Goal: Check status

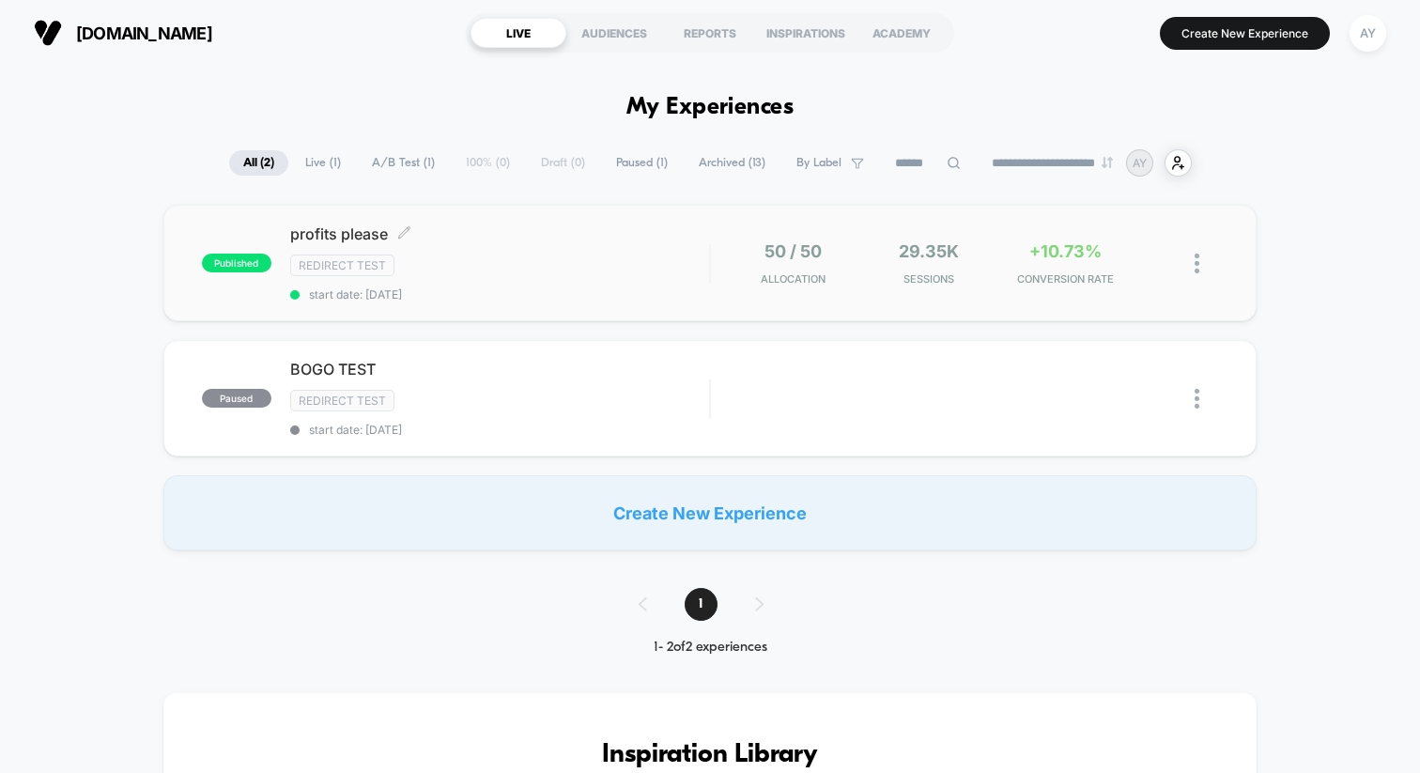
click at [619, 293] on span "start date: [DATE]" at bounding box center [499, 294] width 419 height 14
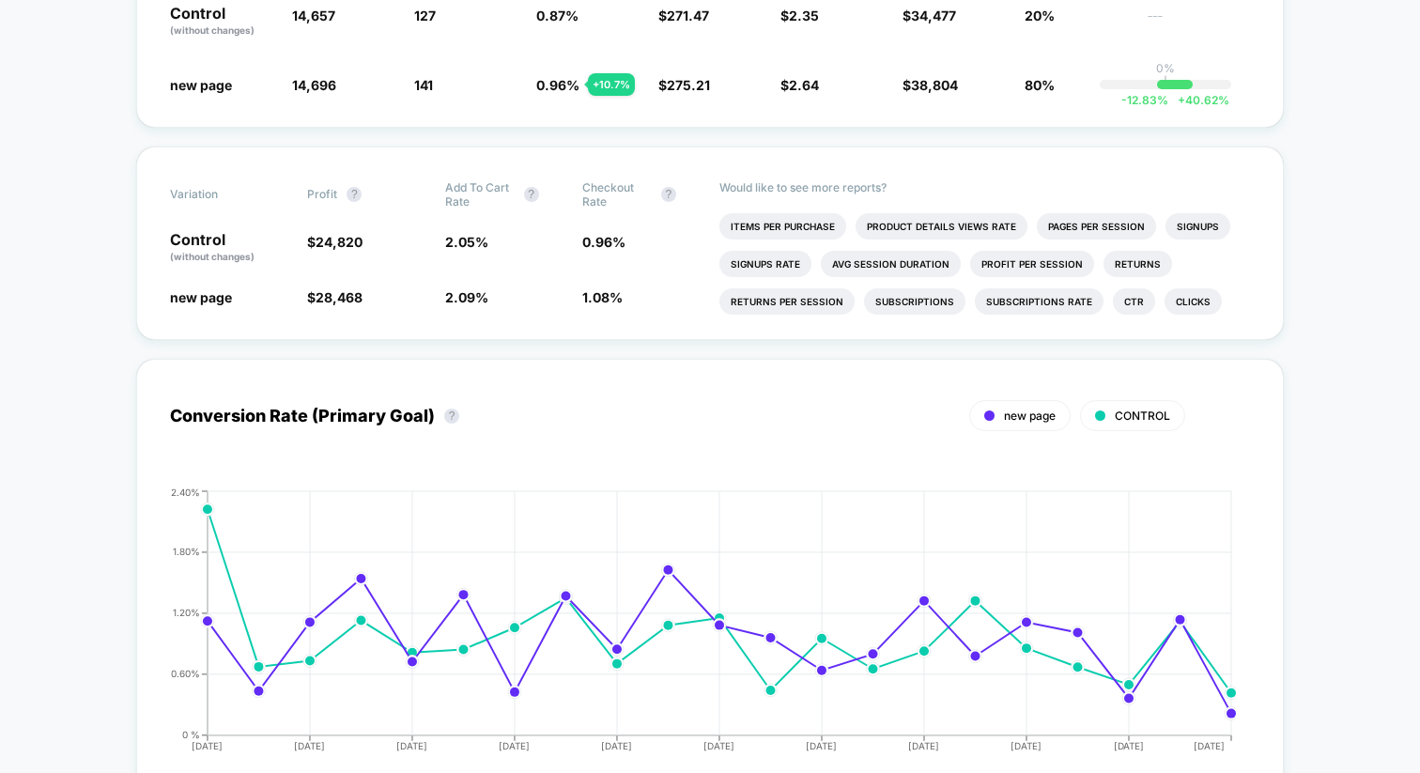
scroll to position [258, 0]
